Goal: Task Accomplishment & Management: Use online tool/utility

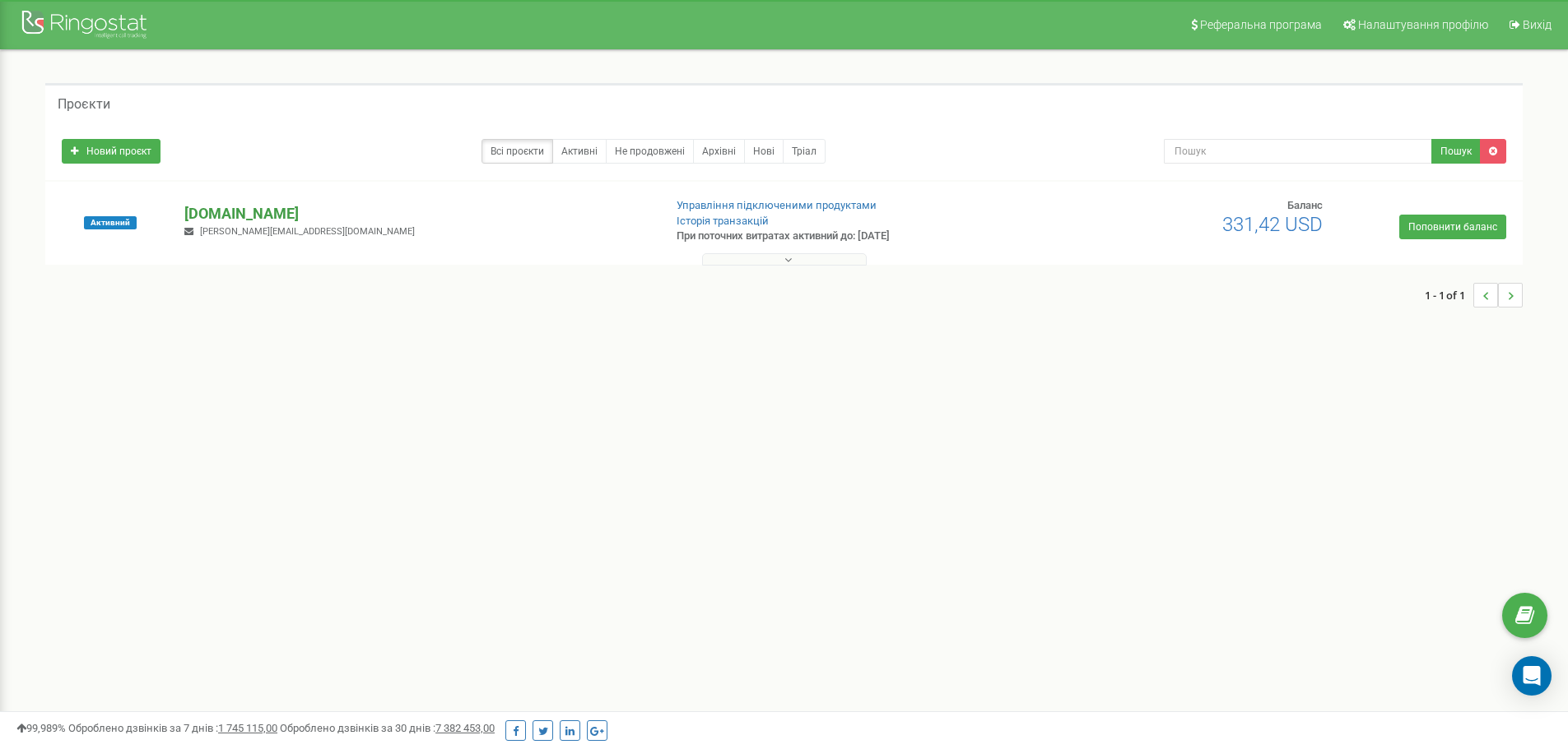
click at [213, 212] on p "[DOMAIN_NAME]" at bounding box center [416, 214] width 465 height 21
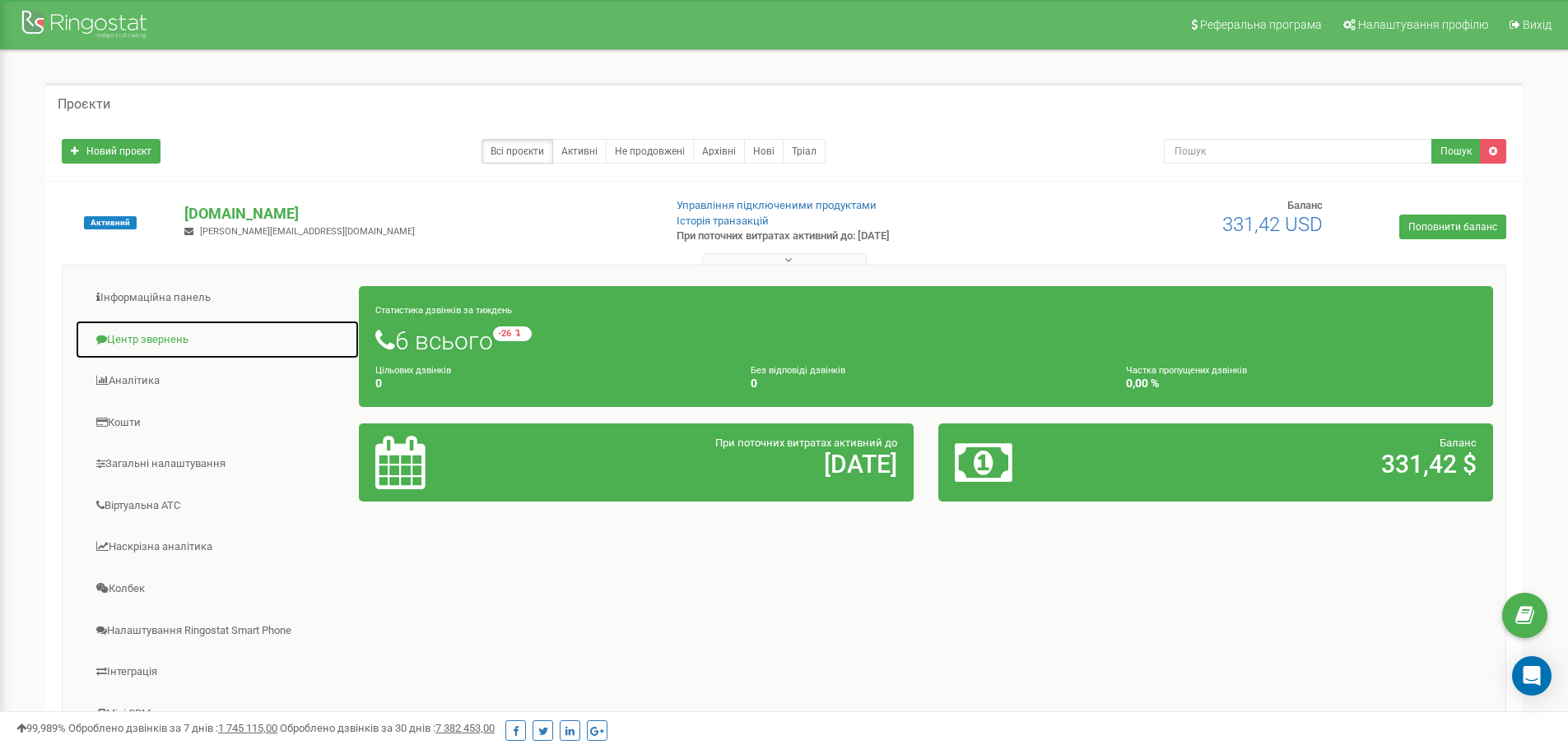
click at [158, 343] on link "Центр звернень" at bounding box center [216, 340] width 285 height 40
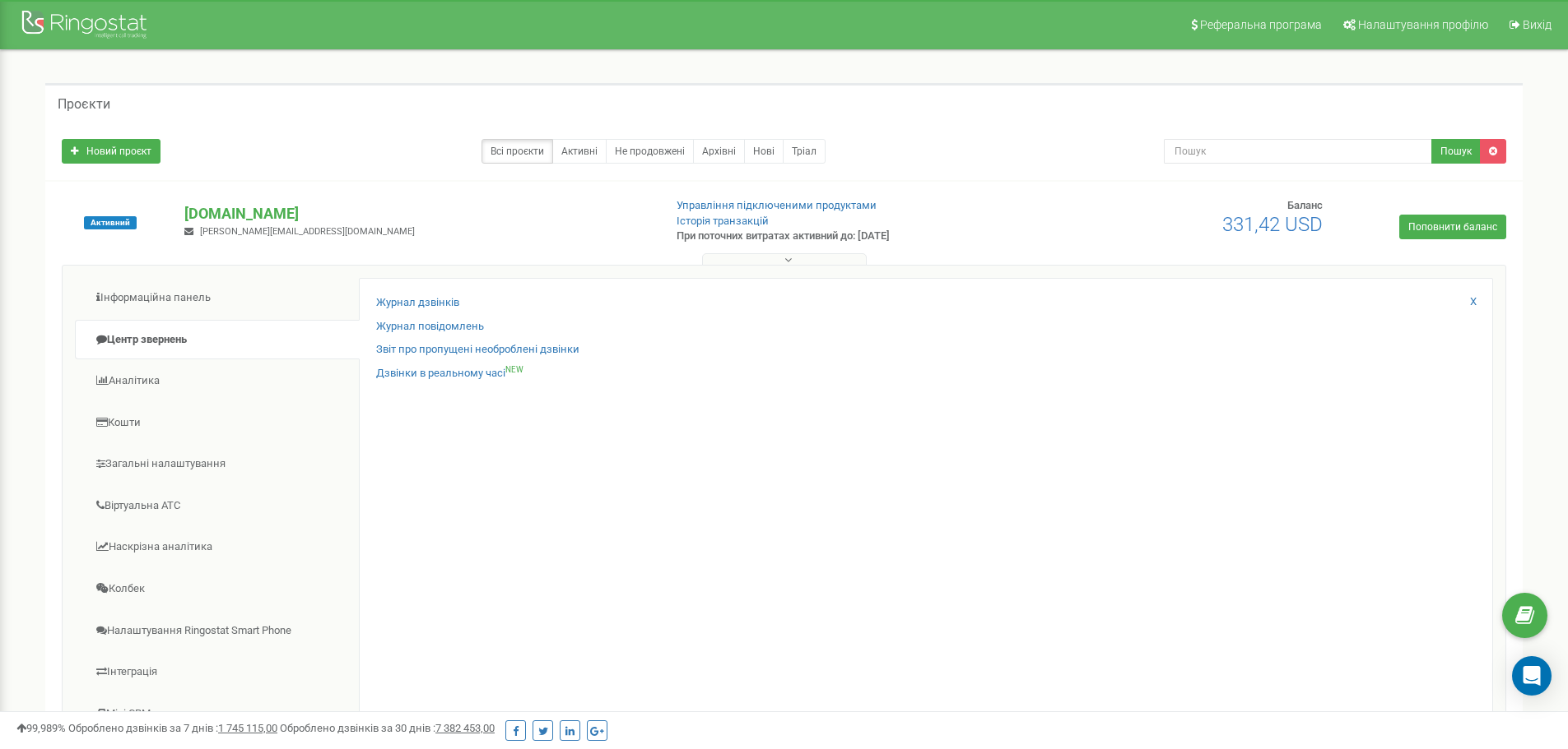
click at [450, 311] on div "Журнал дзвінків" at bounding box center [926, 307] width 1099 height 24
click at [450, 304] on link "Журнал дзвінків" at bounding box center [417, 303] width 83 height 16
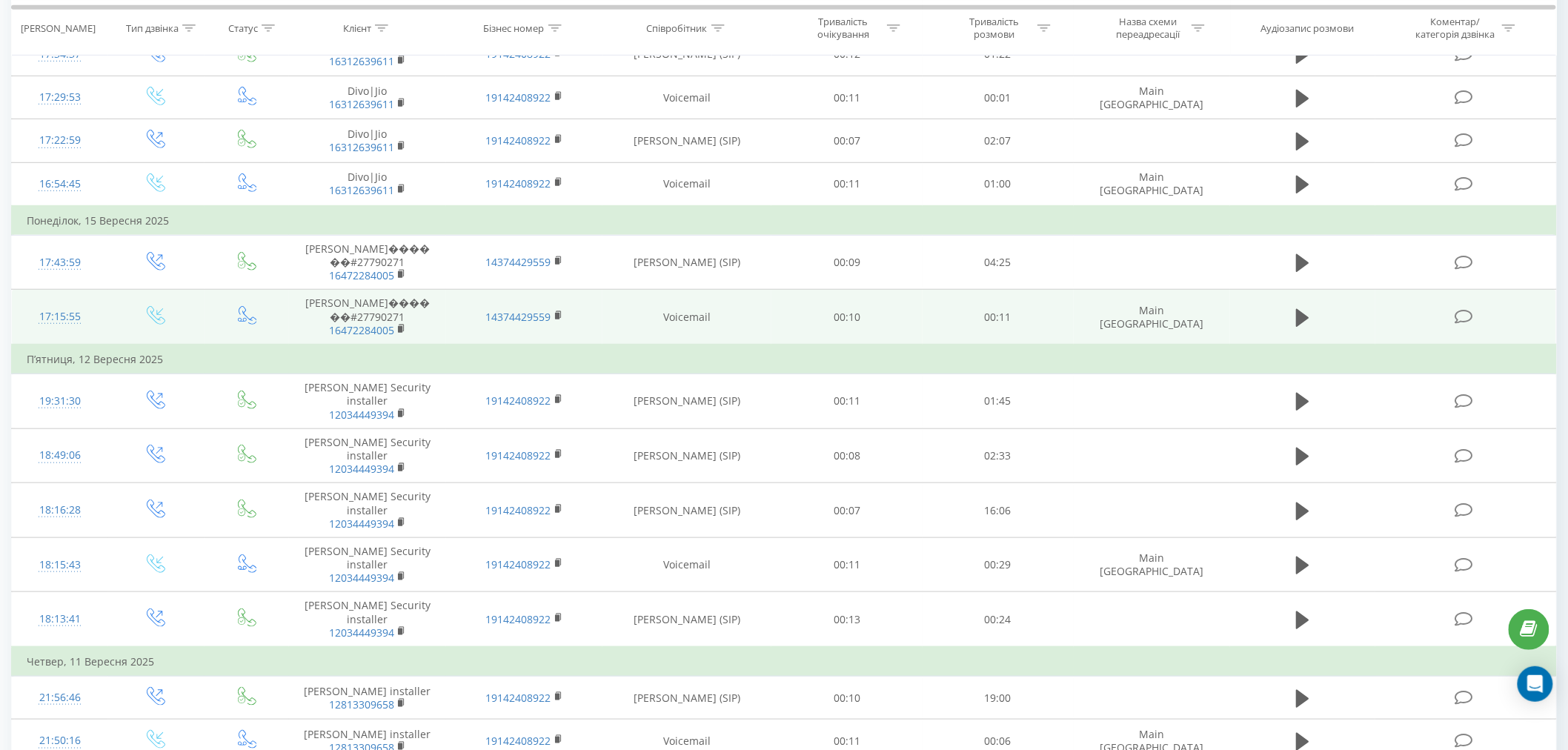
scroll to position [82, 0]
